Goal: Task Accomplishment & Management: Manage account settings

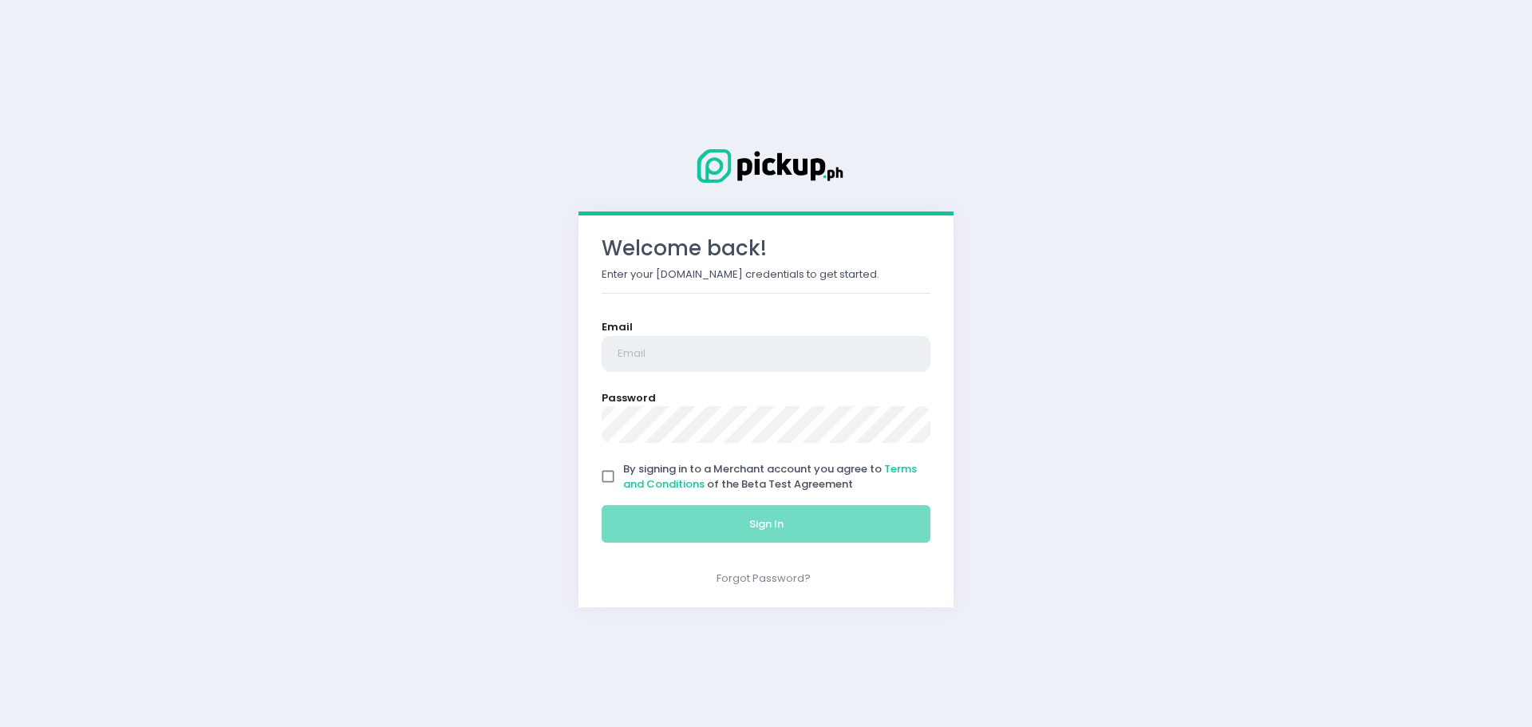
type input "[EMAIL_ADDRESS][DOMAIN_NAME]"
click at [614, 472] on input "By signing in to a Merchant account you agree to Terms and Conditions of the Be…" at bounding box center [608, 476] width 30 height 30
checkbox input "true"
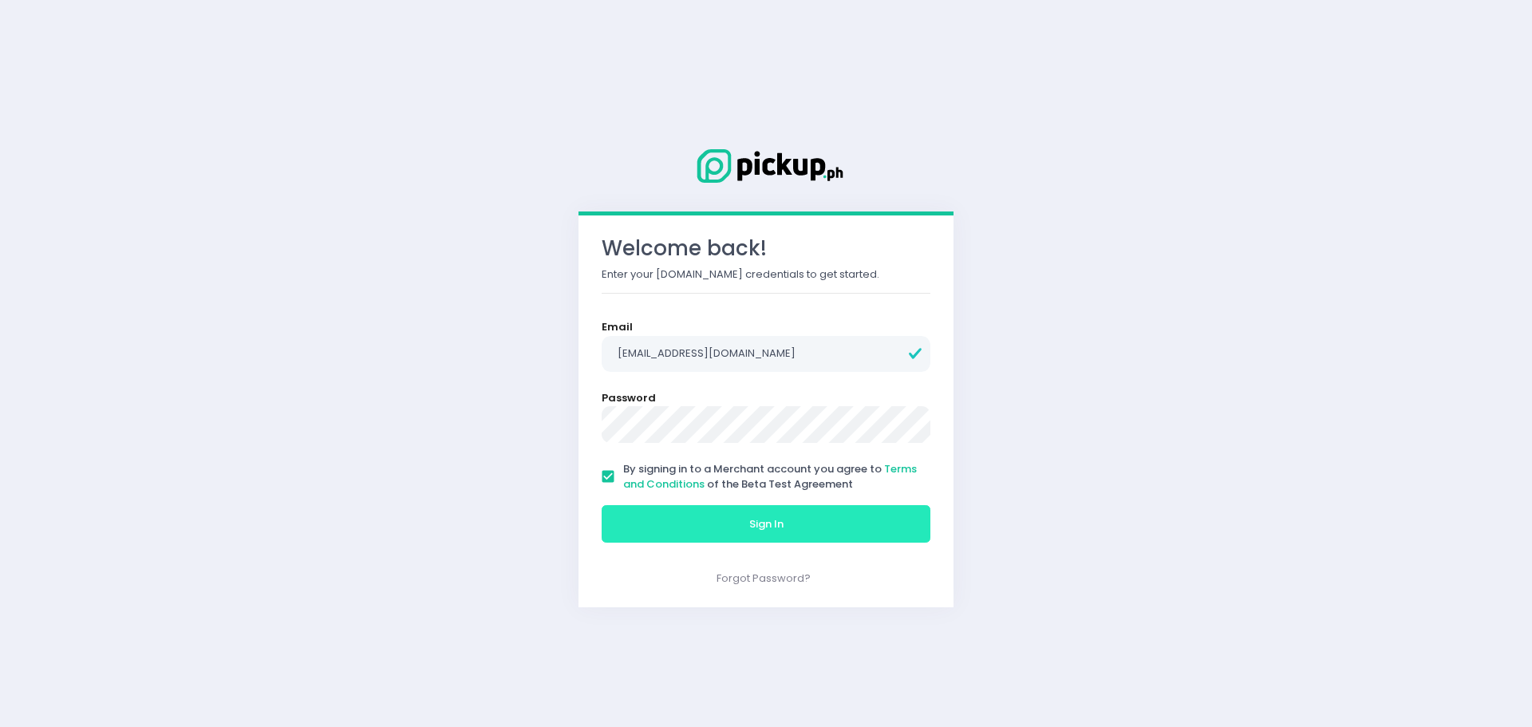
click at [657, 539] on button "Sign In" at bounding box center [766, 524] width 329 height 38
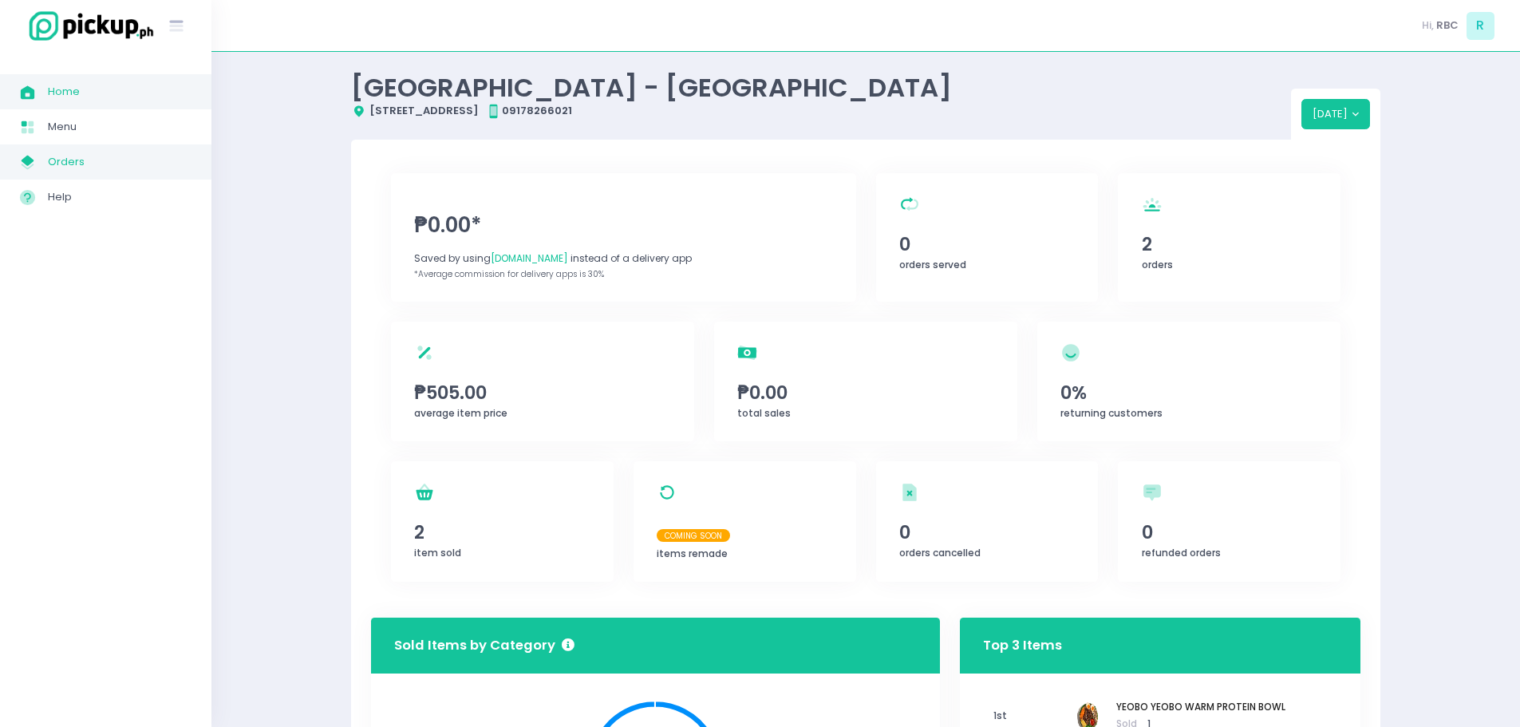
click at [43, 168] on span "My Store Created with Sketch." at bounding box center [34, 162] width 28 height 21
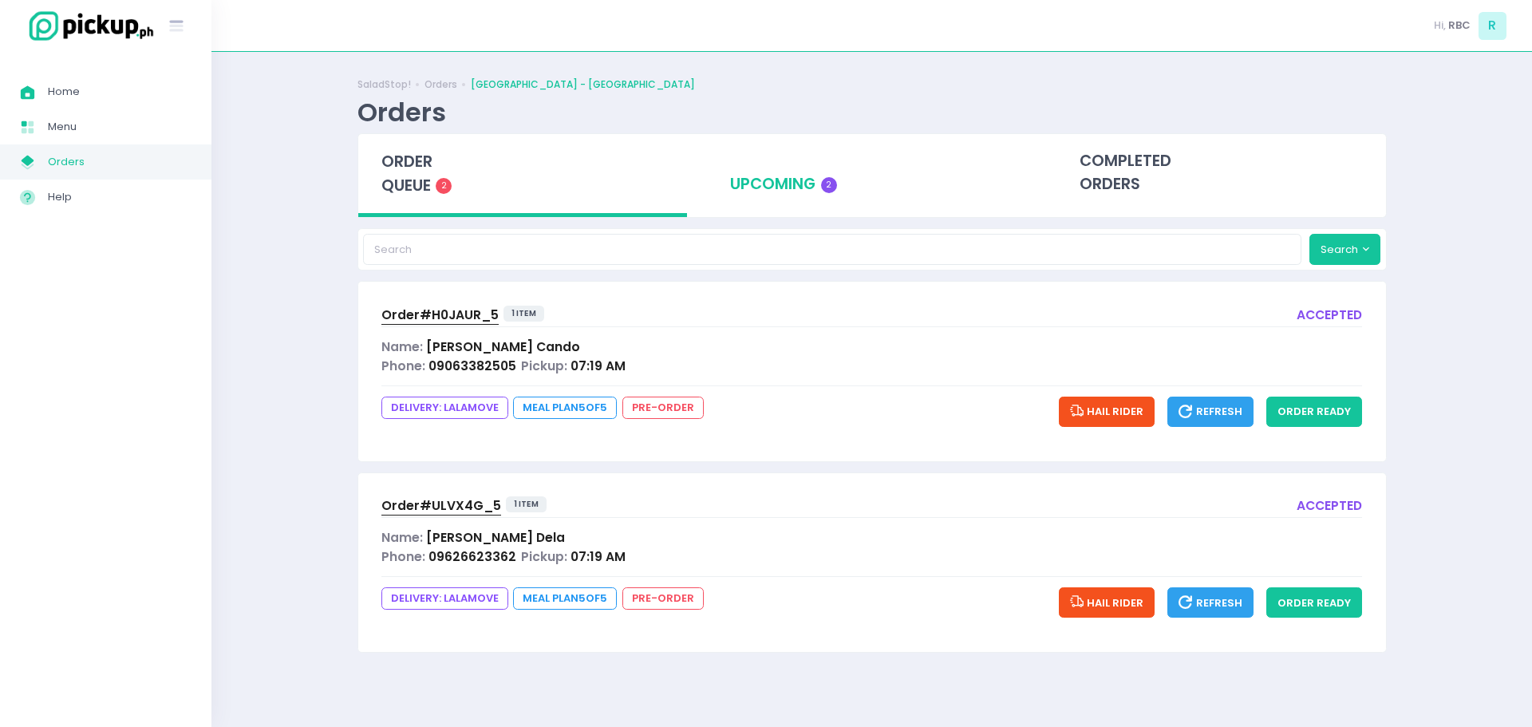
click at [771, 194] on div "upcoming 2" at bounding box center [872, 173] width 330 height 78
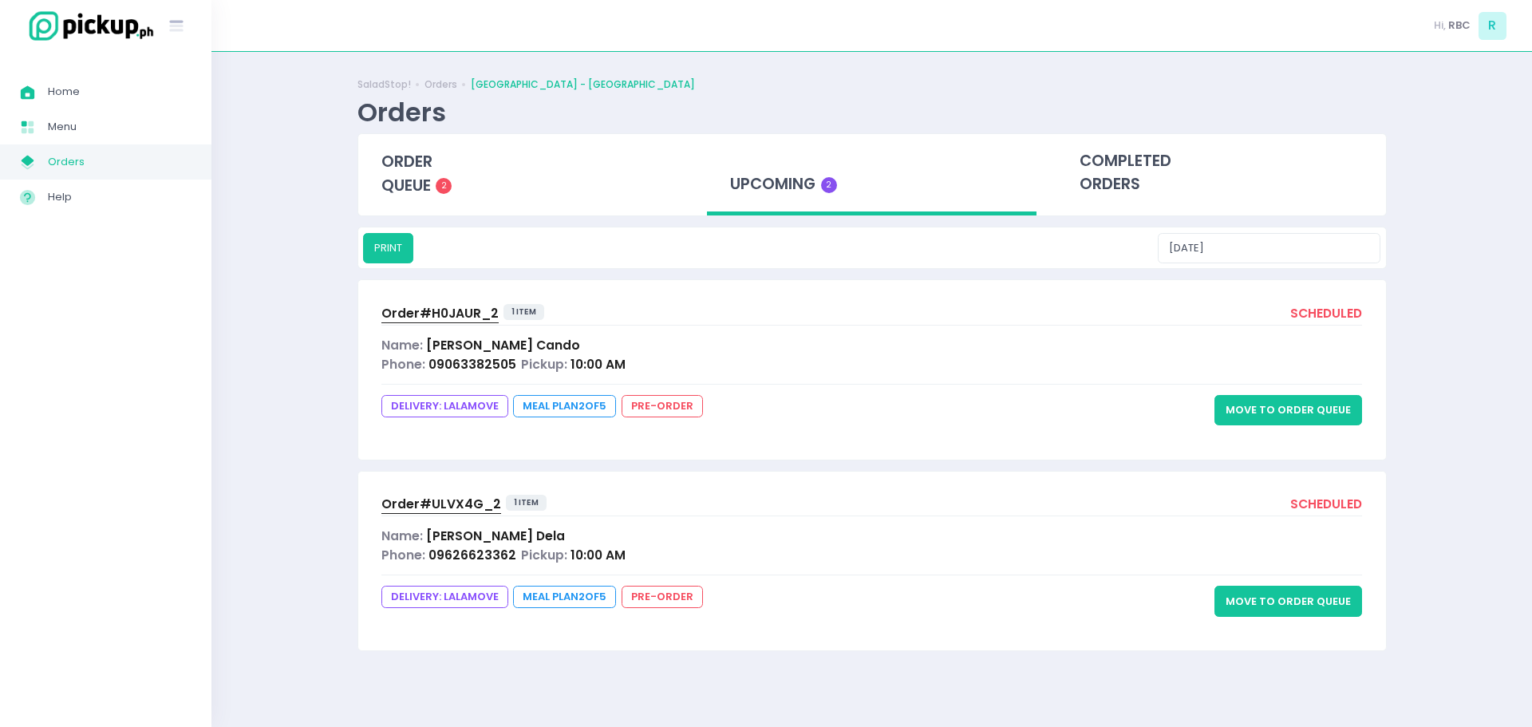
click at [1282, 416] on button "Move to Order Queue" at bounding box center [1289, 410] width 148 height 30
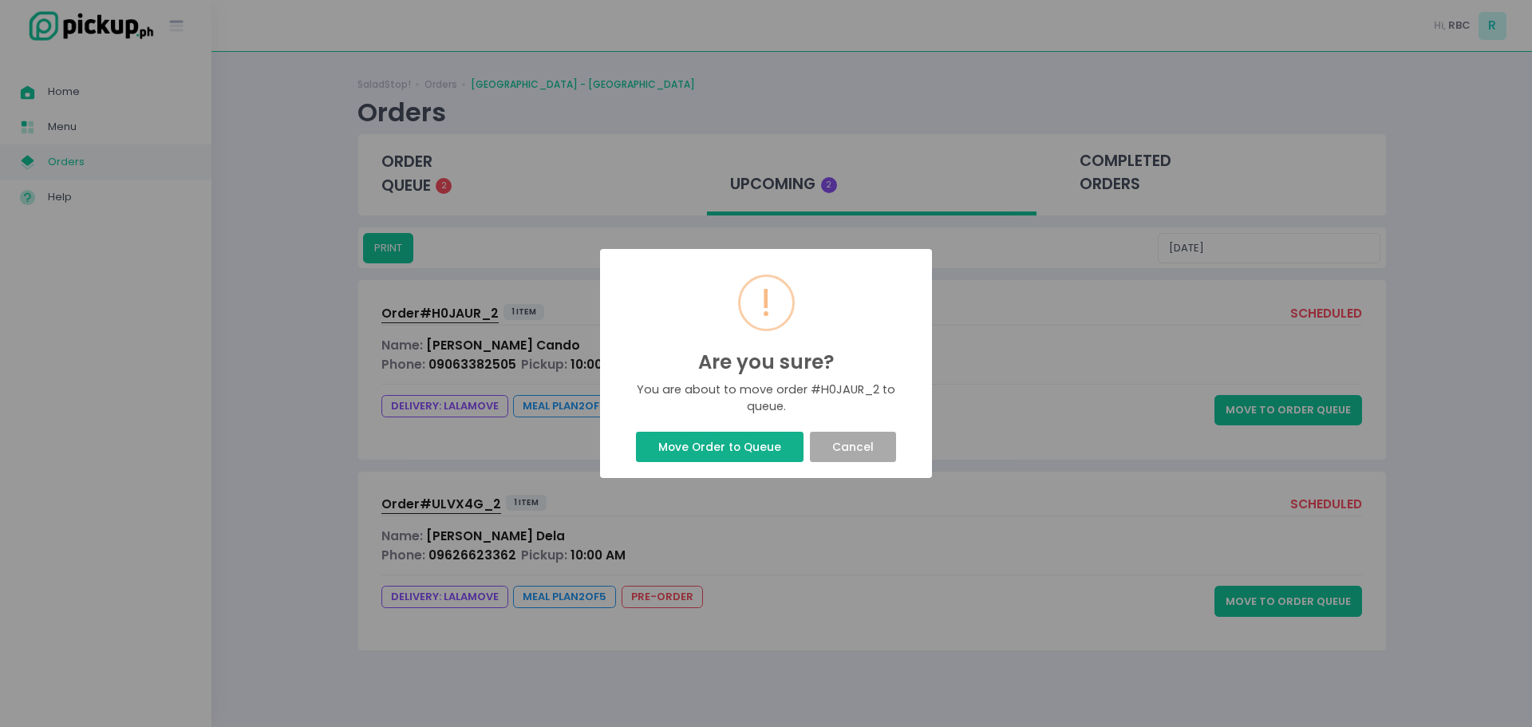
click at [687, 442] on button "Move Order to Queue" at bounding box center [719, 447] width 167 height 30
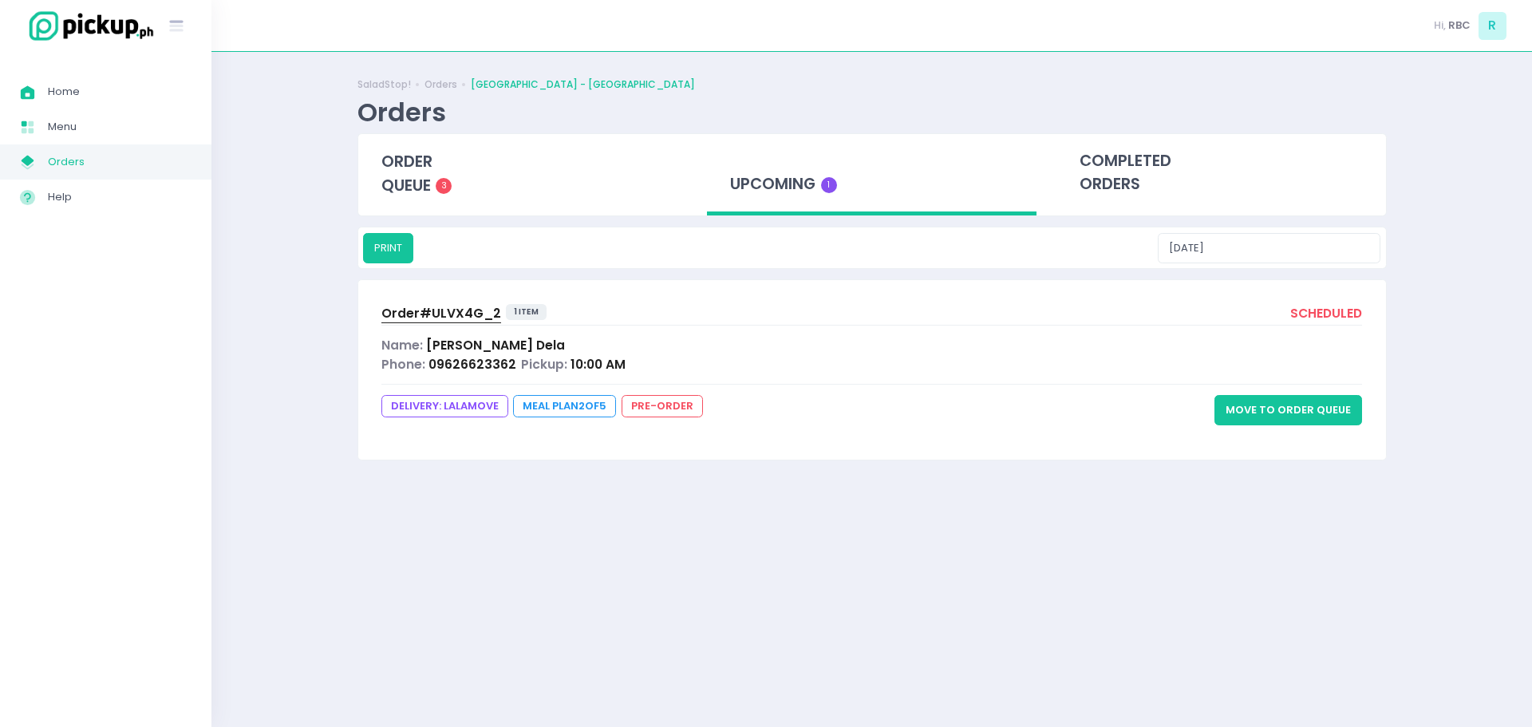
click at [1319, 413] on button "Move to Order Queue" at bounding box center [1289, 410] width 148 height 30
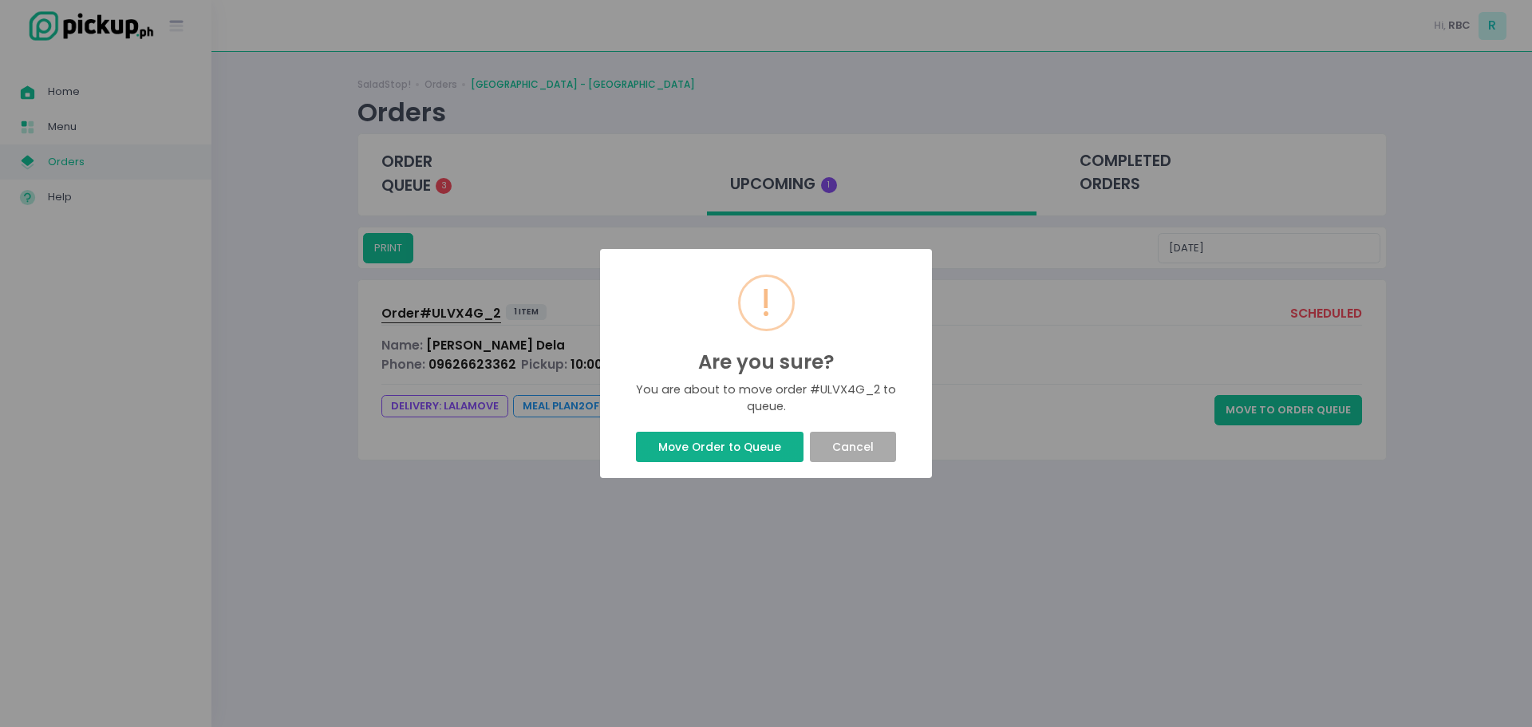
click at [678, 456] on button "Move Order to Queue" at bounding box center [719, 447] width 167 height 30
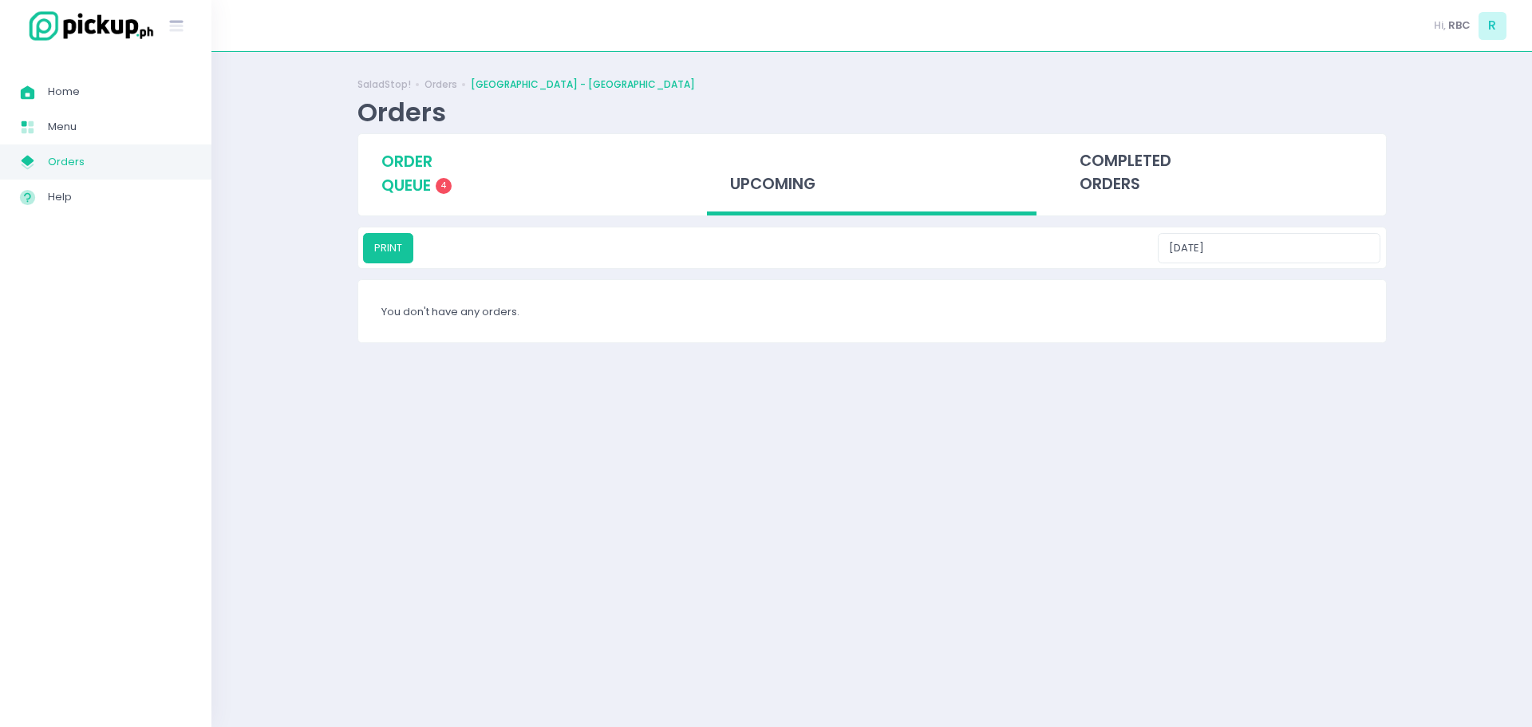
click at [408, 194] on span "order queue" at bounding box center [406, 173] width 51 height 45
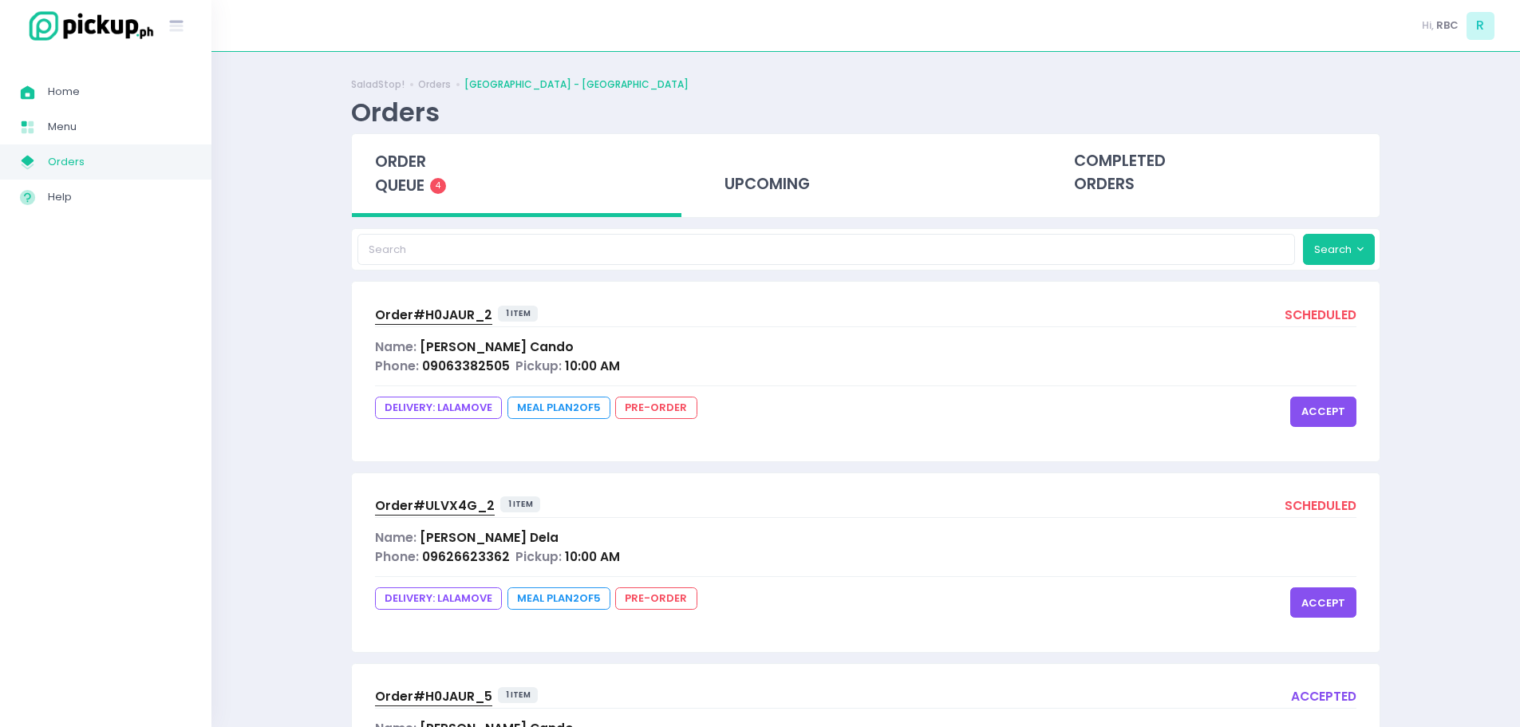
click at [1318, 397] on button "accept" at bounding box center [1323, 412] width 66 height 30
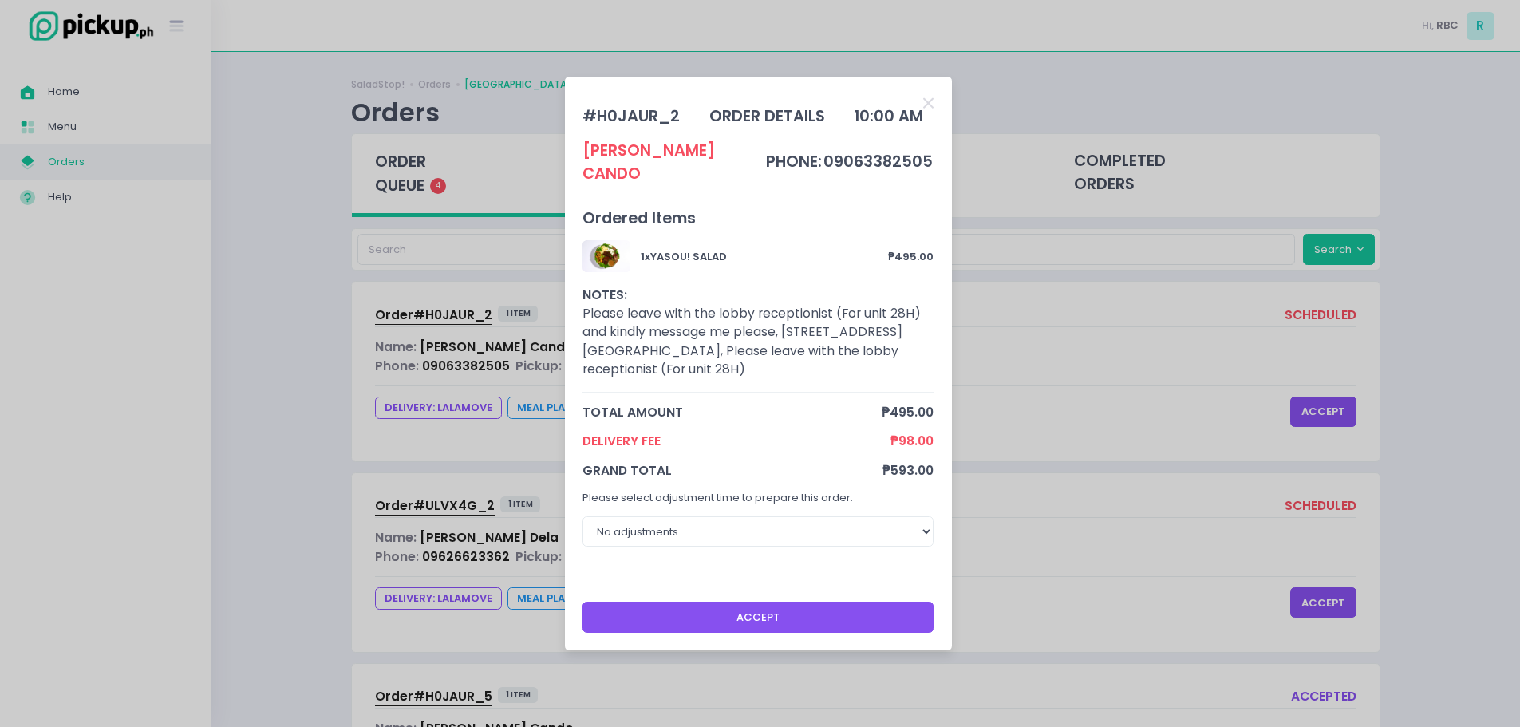
click at [713, 613] on button "Accept" at bounding box center [758, 617] width 351 height 30
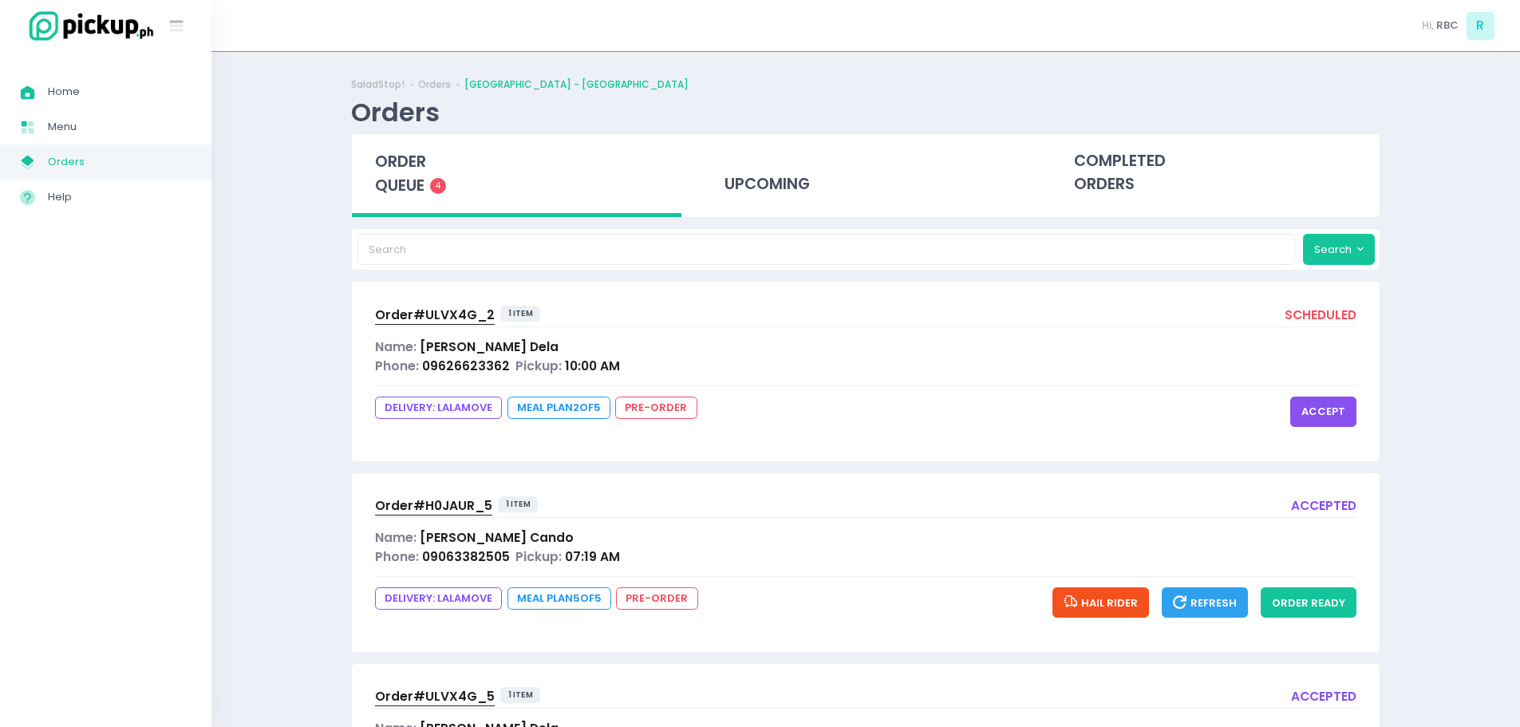
click at [1311, 423] on button "accept" at bounding box center [1323, 412] width 66 height 30
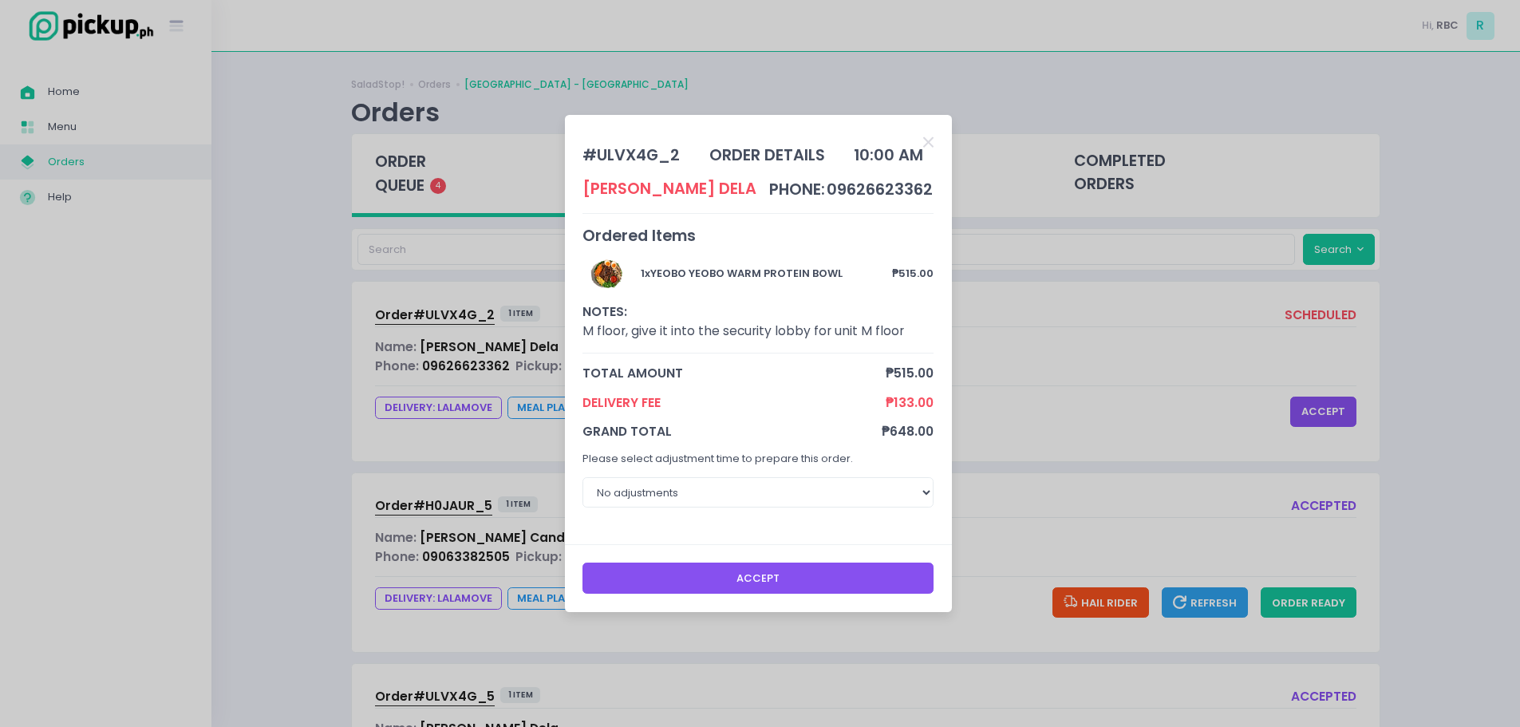
click at [734, 575] on button "Accept" at bounding box center [758, 578] width 351 height 30
